Goal: Task Accomplishment & Management: Manage account settings

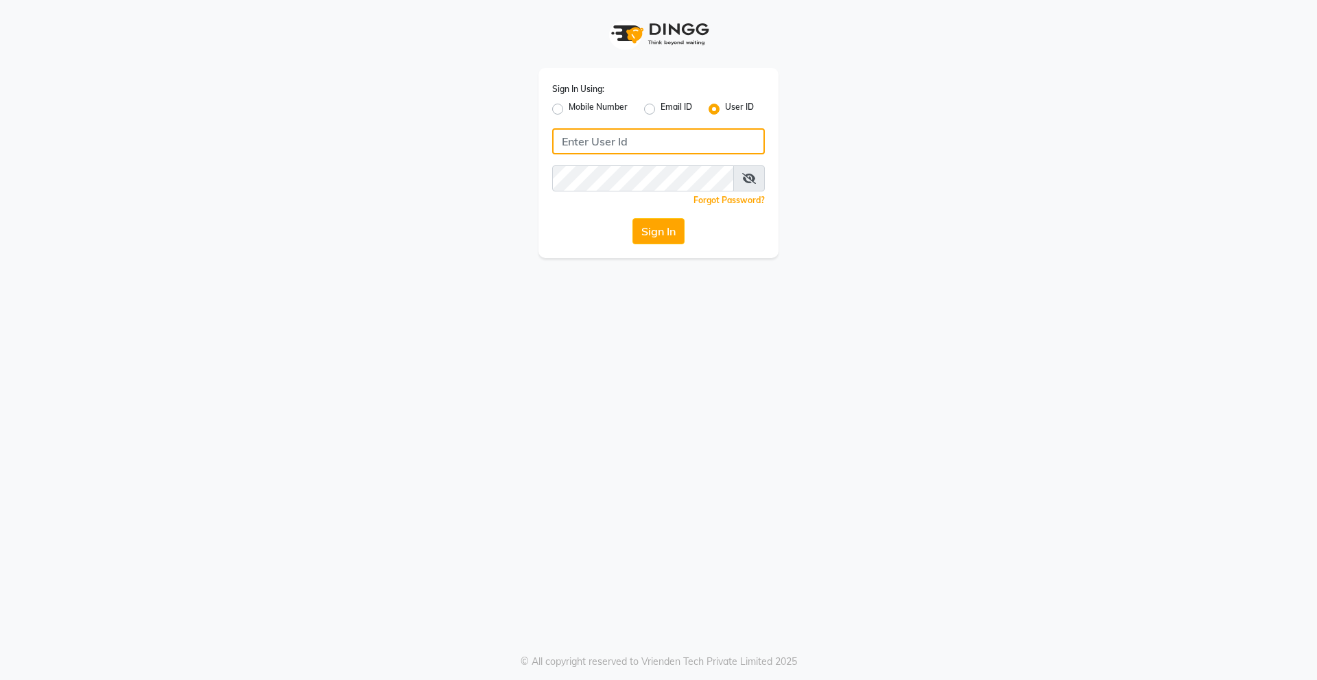
click at [640, 149] on input "Username" at bounding box center [658, 141] width 213 height 26
drag, startPoint x: 640, startPoint y: 149, endPoint x: 504, endPoint y: 184, distance: 140.9
click at [504, 184] on div "Sign In Using: Mobile Number Email ID User ID derma@123 Remember me Forgot Pass…" at bounding box center [659, 129] width 782 height 258
type input "derma@123"
click at [581, 220] on div "Sign In" at bounding box center [658, 231] width 213 height 26
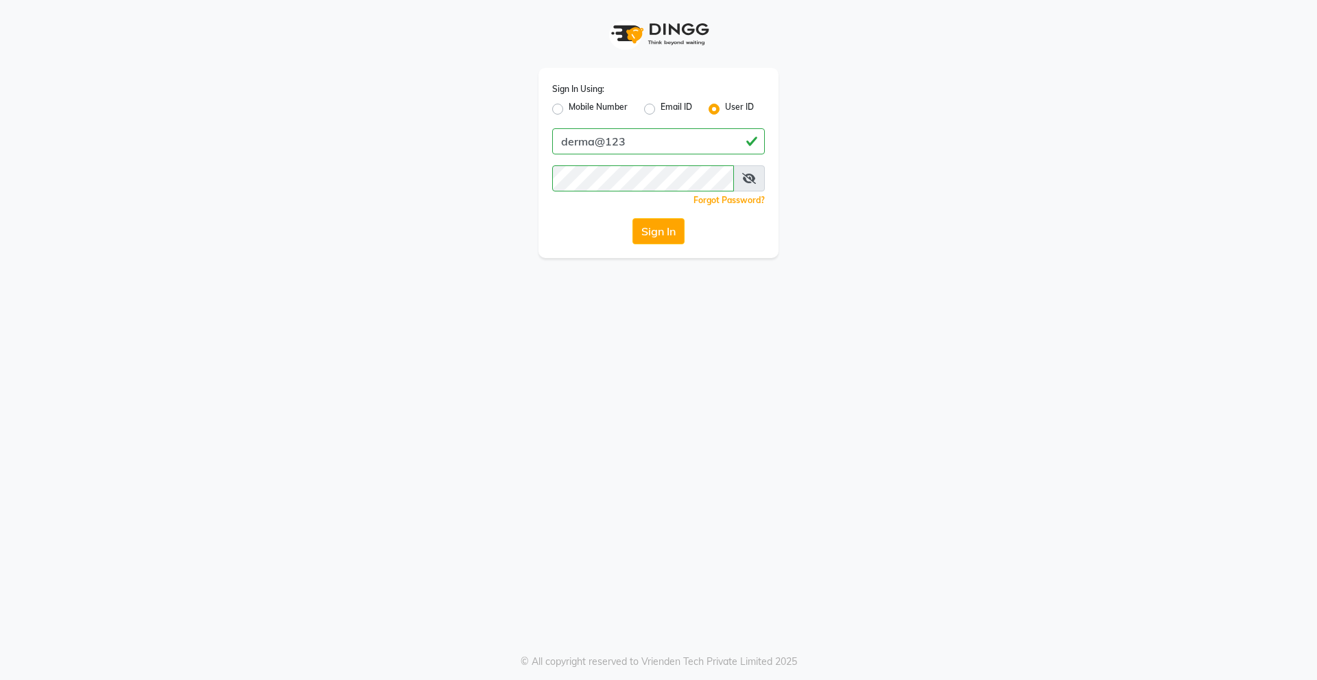
click at [631, 231] on div "Sign In" at bounding box center [658, 231] width 213 height 26
click at [651, 229] on button "Sign In" at bounding box center [659, 231] width 52 height 26
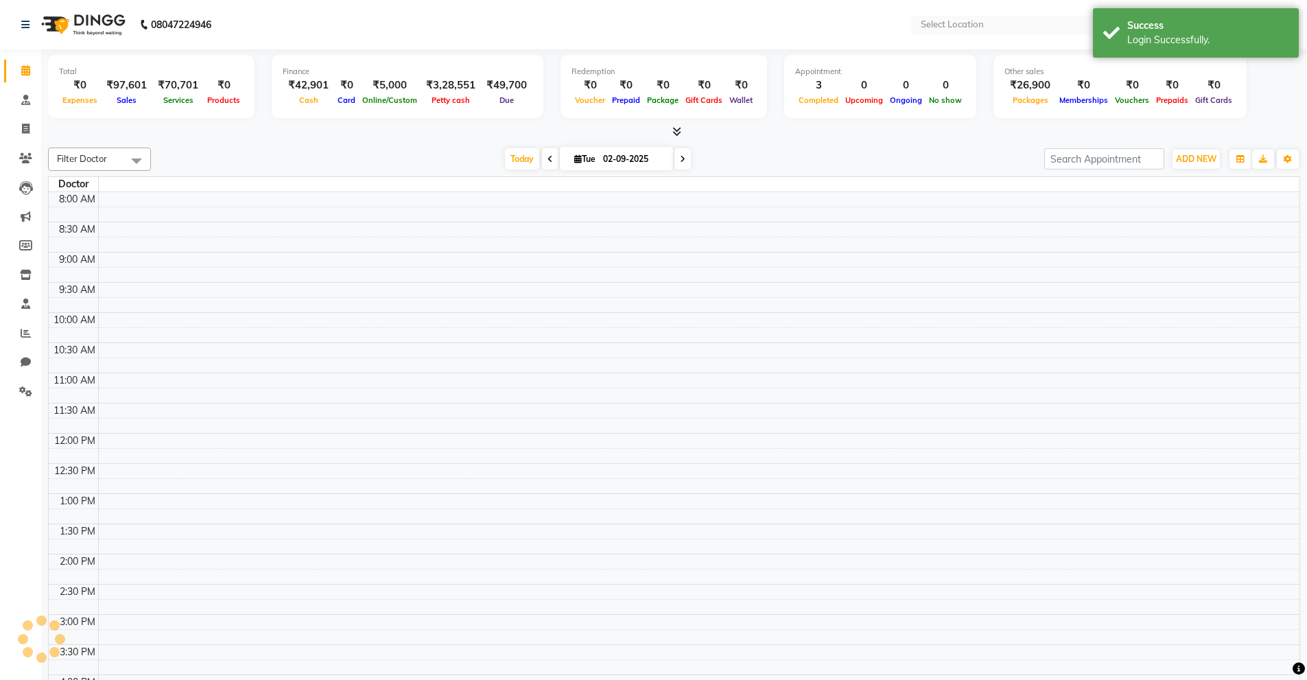
select select "en"
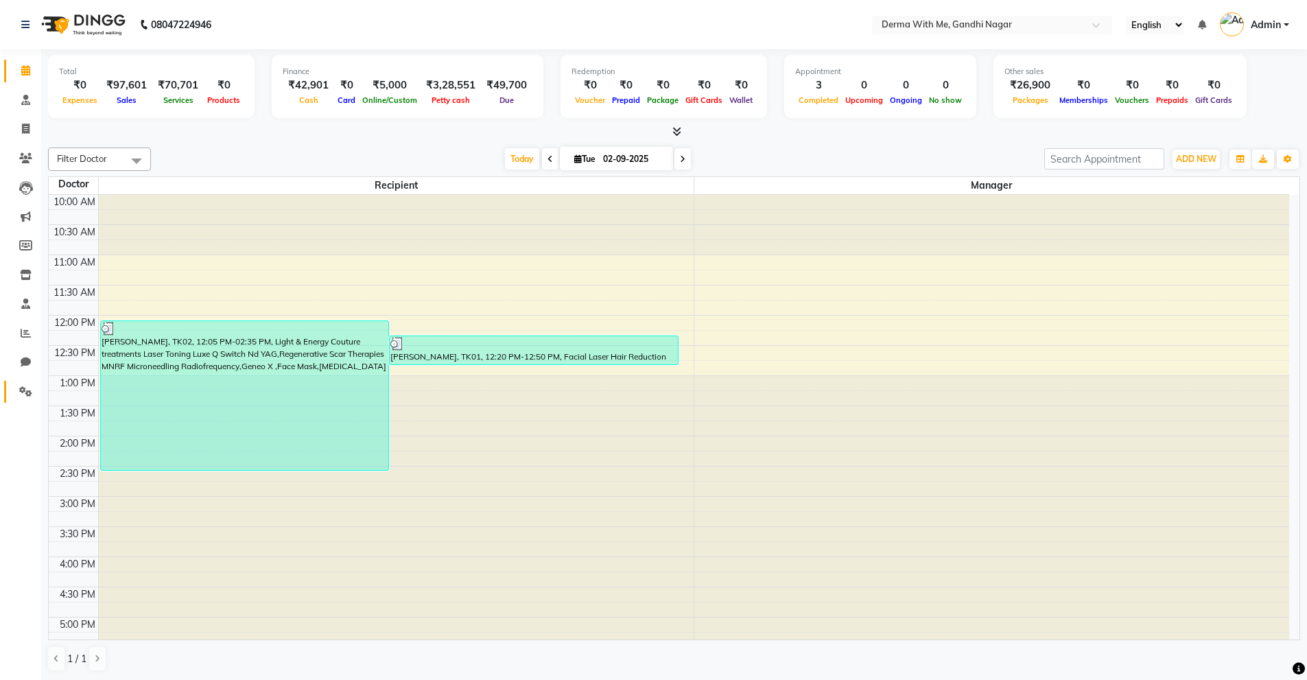
click at [24, 392] on icon at bounding box center [25, 391] width 13 height 10
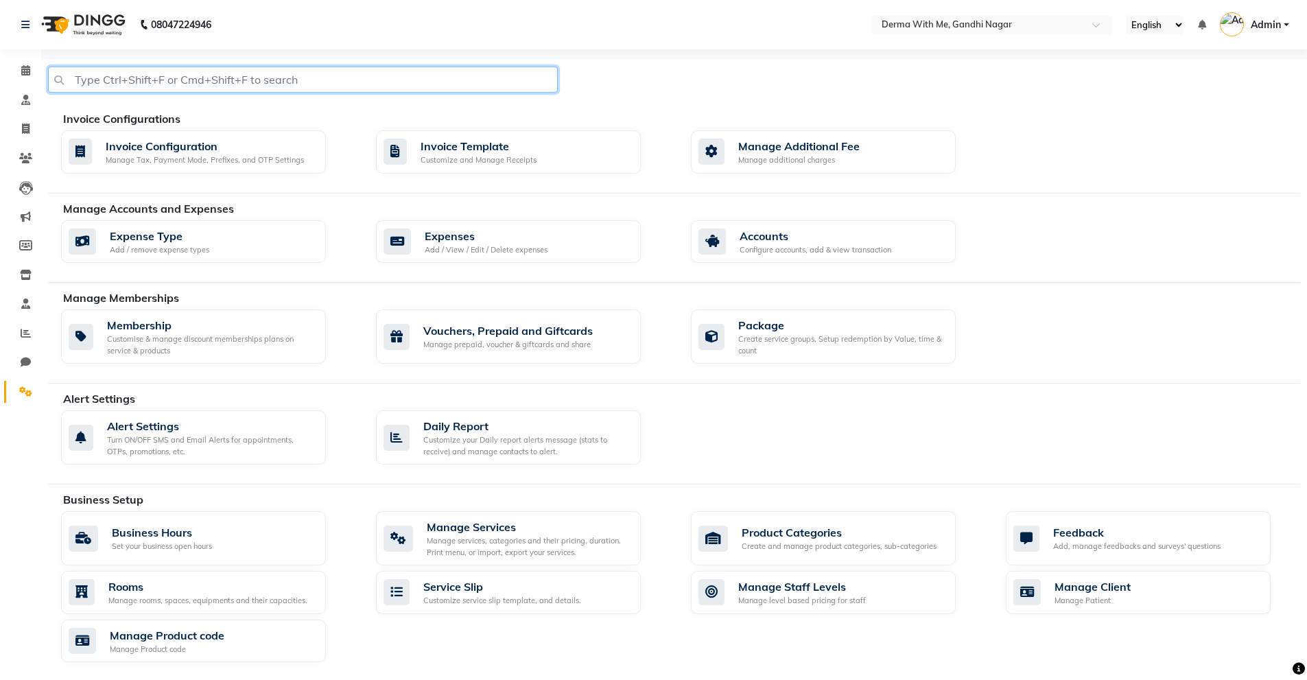
click at [329, 75] on input "text" at bounding box center [303, 80] width 510 height 26
type input "pakage"
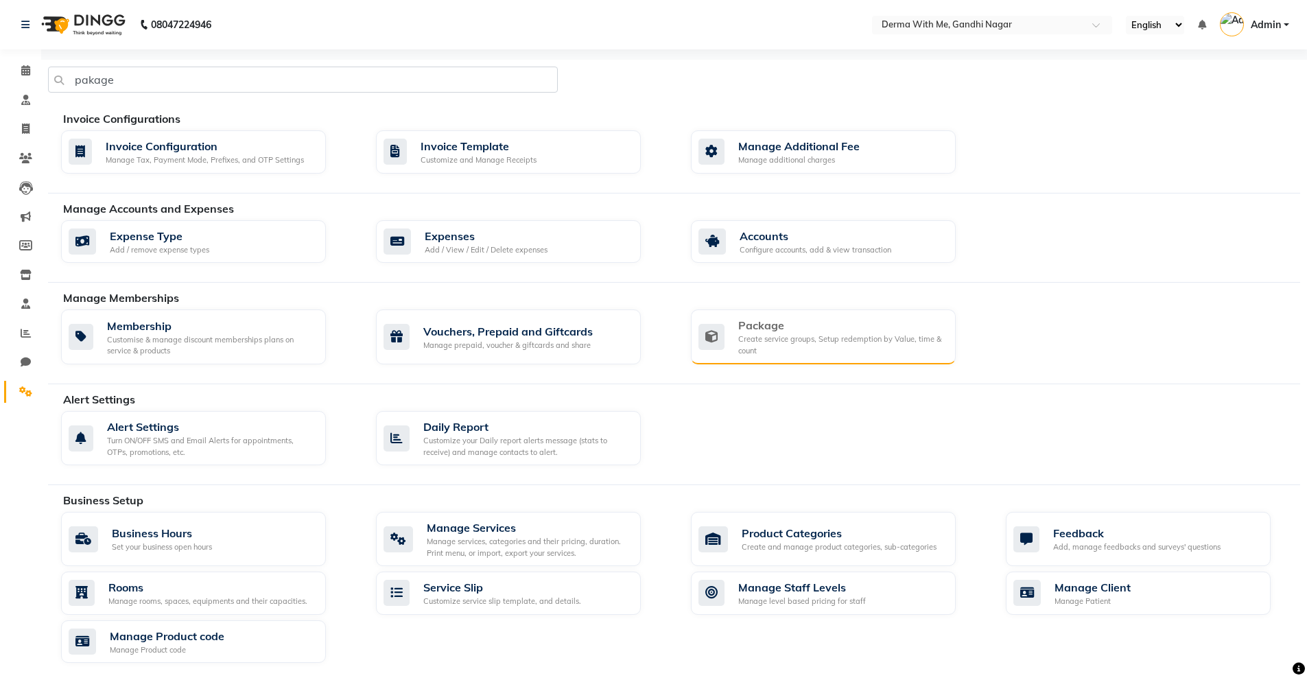
click at [771, 341] on div "Create service groups, Setup redemption by Value, time & count" at bounding box center [841, 344] width 206 height 23
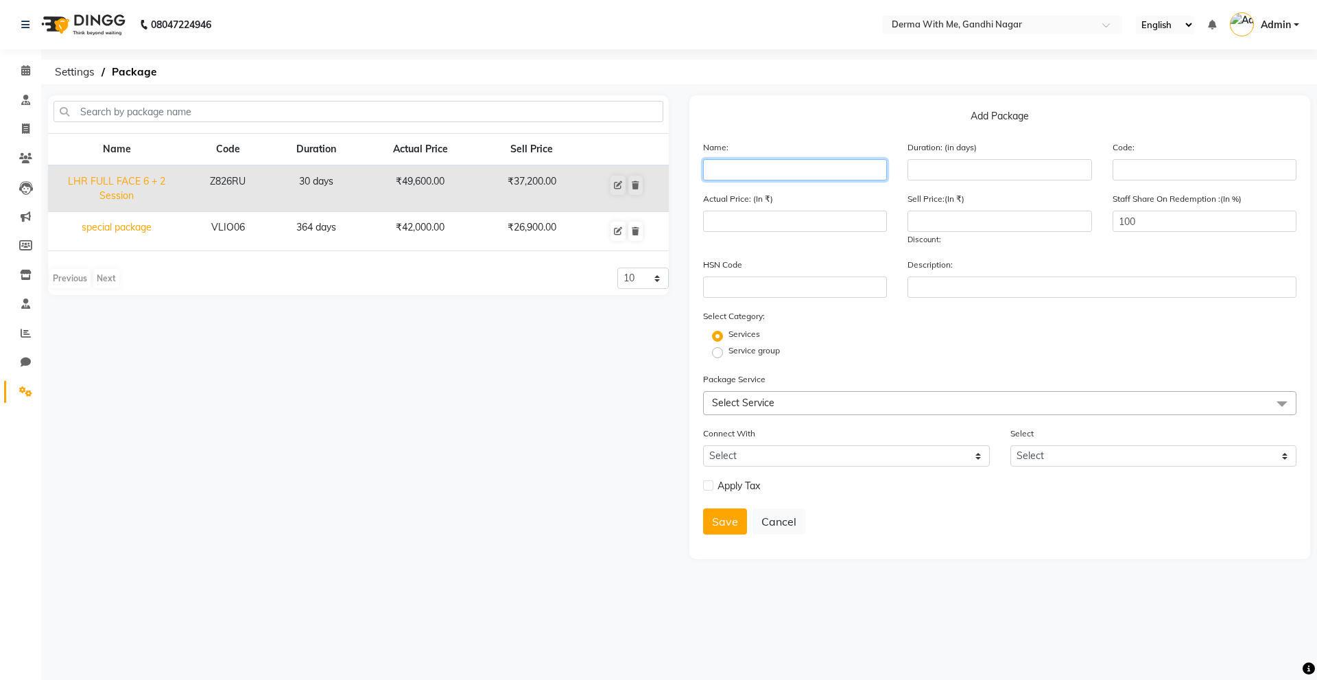
click at [771, 174] on input "text" at bounding box center [795, 169] width 184 height 21
click at [727, 178] on input "text" at bounding box center [795, 169] width 184 height 21
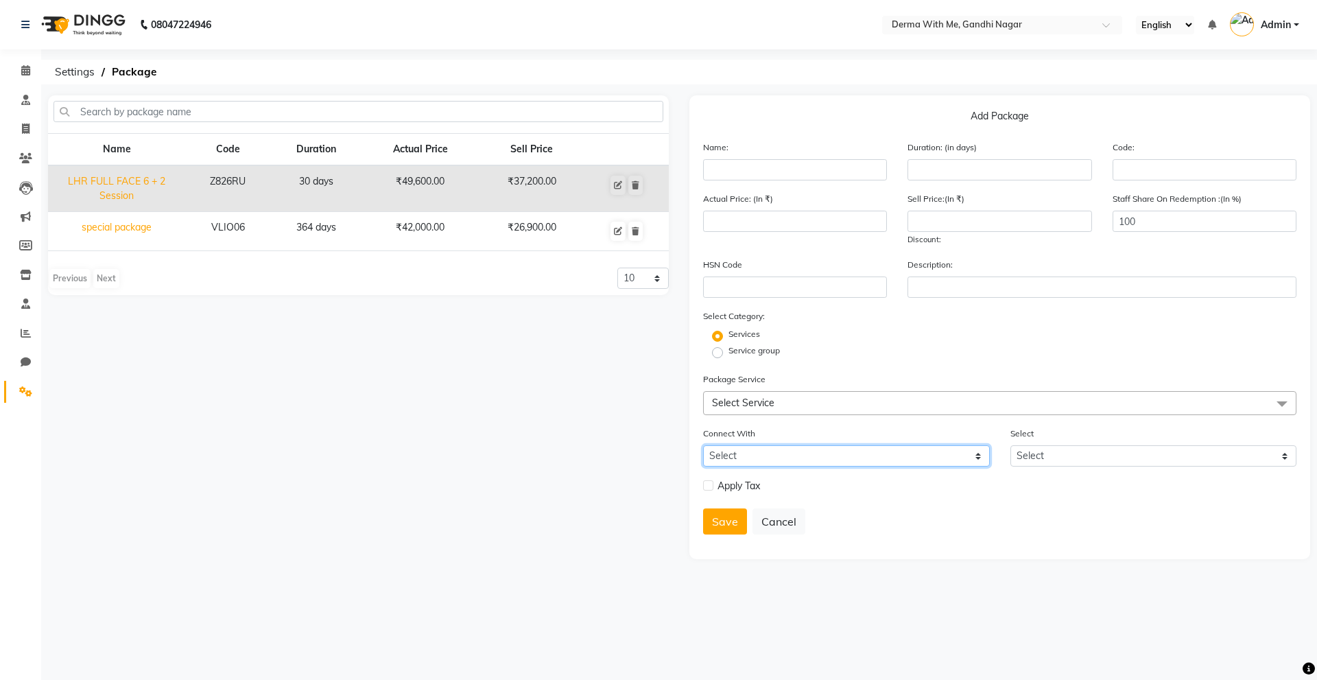
click at [752, 460] on select "Select Membership Prepaid Voucher" at bounding box center [846, 455] width 287 height 21
click at [755, 461] on select "Select Membership Prepaid Voucher" at bounding box center [846, 455] width 287 height 21
click at [736, 405] on span "Select Service" at bounding box center [743, 403] width 62 height 12
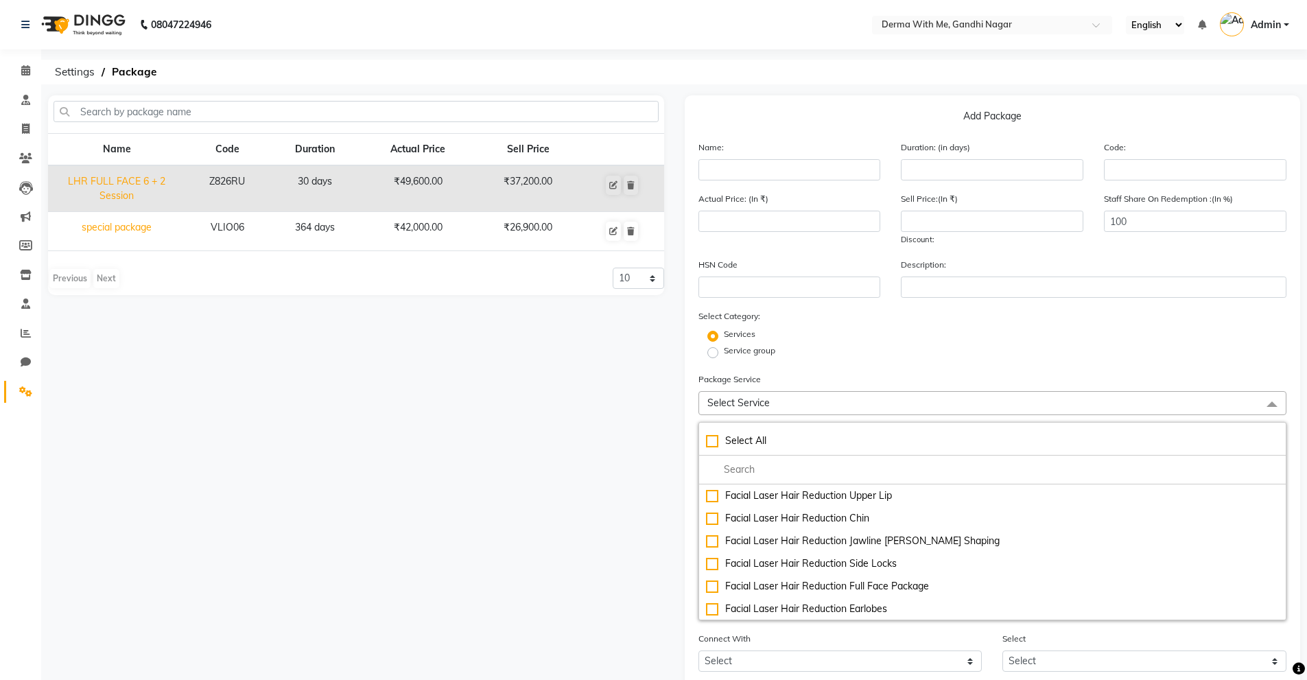
click at [882, 344] on div "Service group" at bounding box center [992, 352] width 609 height 16
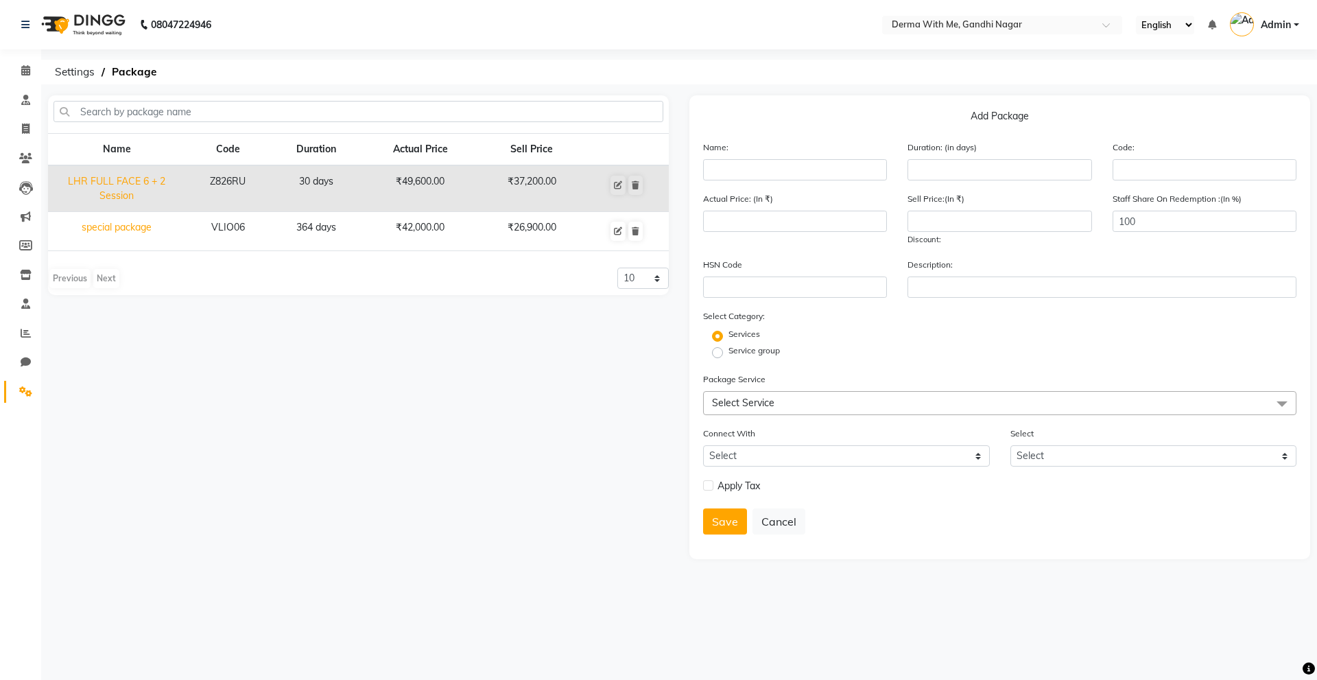
click at [146, 225] on td "special package" at bounding box center [116, 231] width 137 height 39
type input "special package"
type input "364"
type input "VLIO06"
type input "42000"
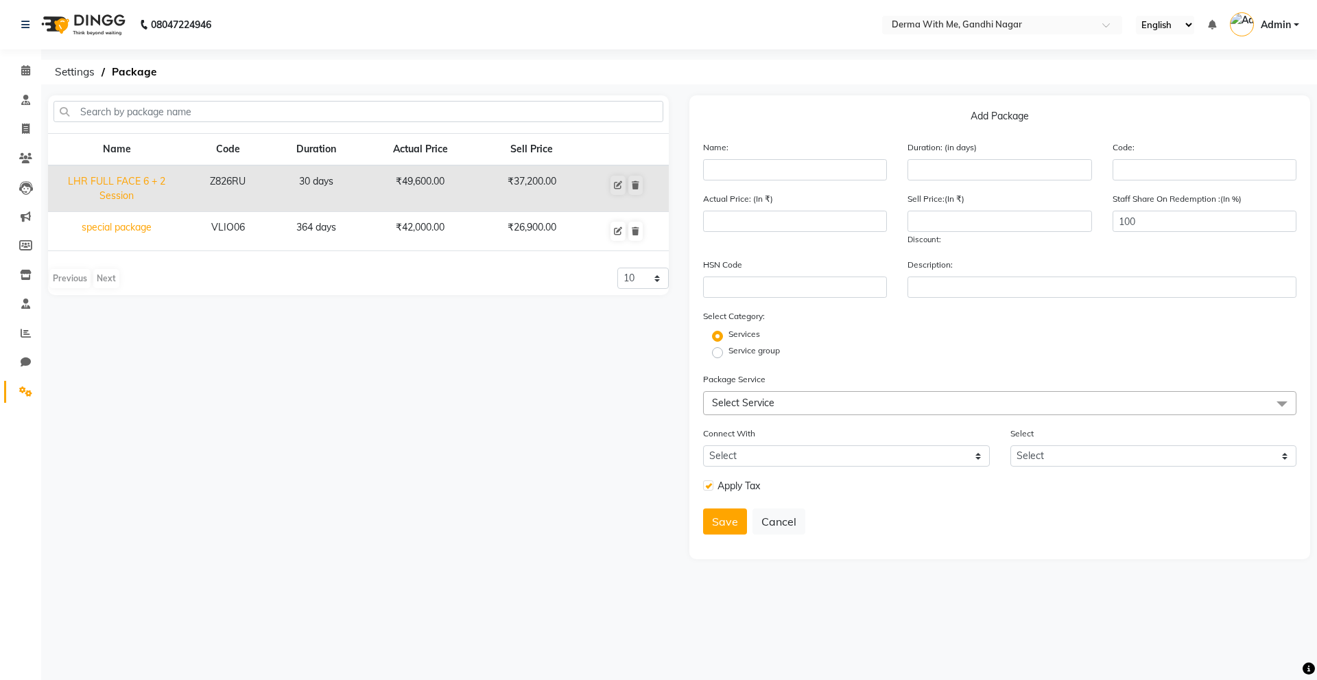
type input "26900"
checkbox input "true"
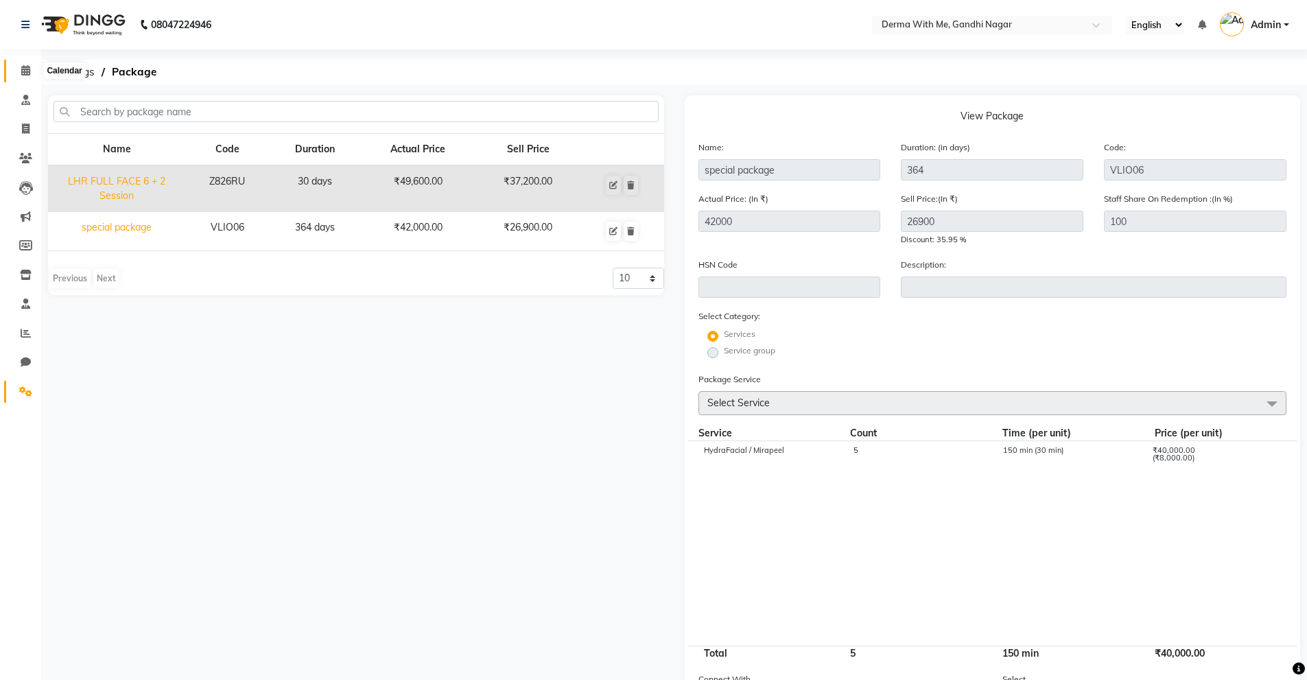
click at [23, 75] on span at bounding box center [26, 71] width 24 height 16
